Goal: Task Accomplishment & Management: Manage account settings

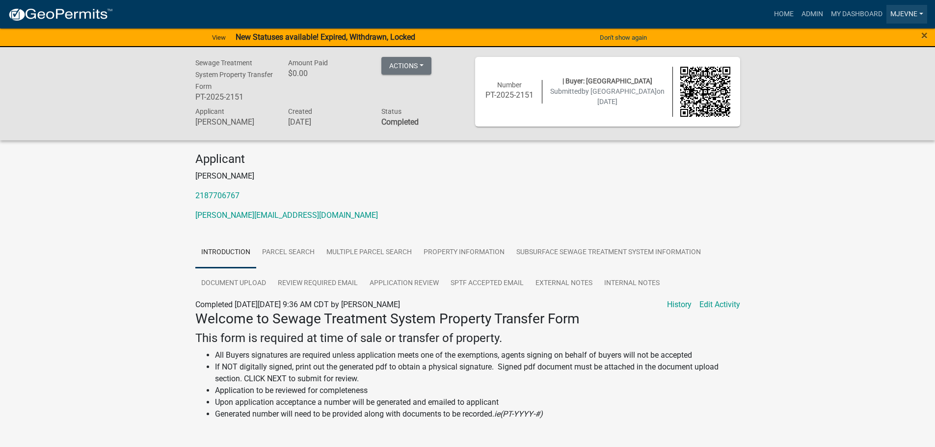
click at [919, 15] on link "MJevne" at bounding box center [906, 14] width 41 height 19
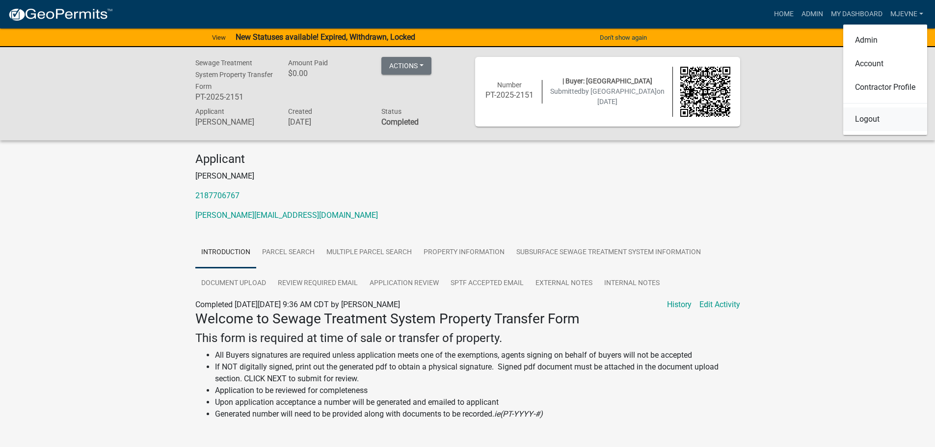
click at [875, 122] on link "Logout" at bounding box center [885, 119] width 84 height 24
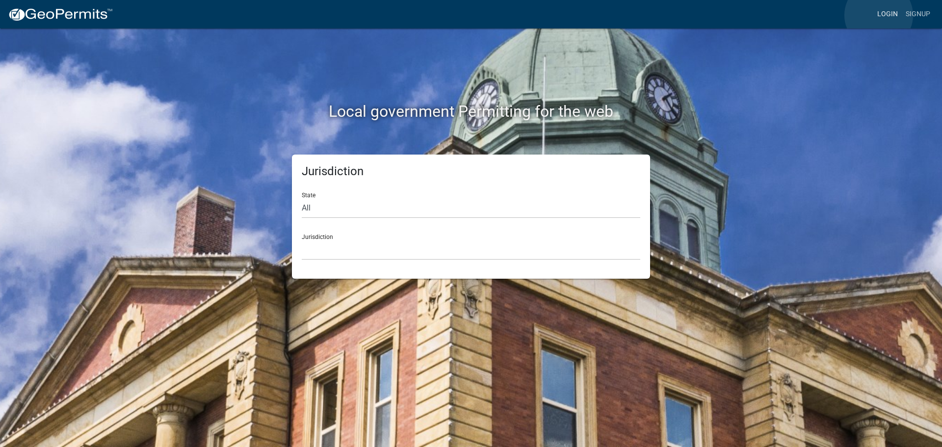
click at [879, 15] on link "Login" at bounding box center [888, 14] width 28 height 19
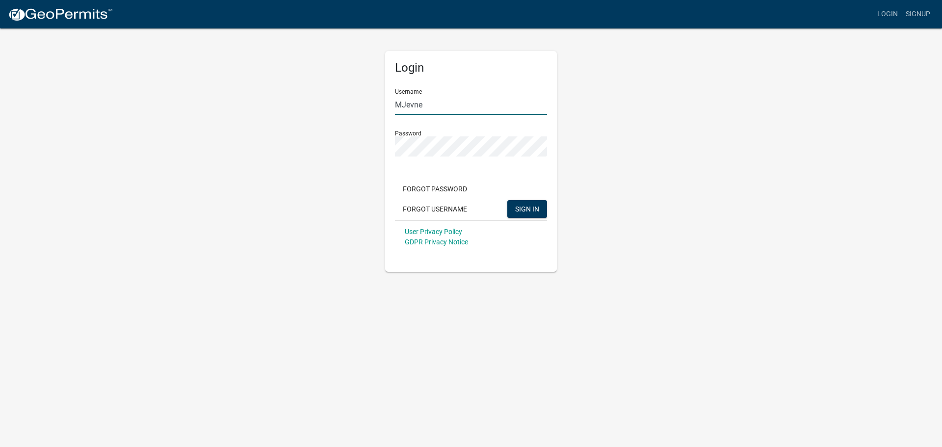
click at [506, 104] on input "MJevne" at bounding box center [471, 105] width 152 height 20
type input "Lindseyhanson"
click at [533, 206] on span "SIGN IN" at bounding box center [527, 209] width 24 height 8
